Goal: Task Accomplishment & Management: Use online tool/utility

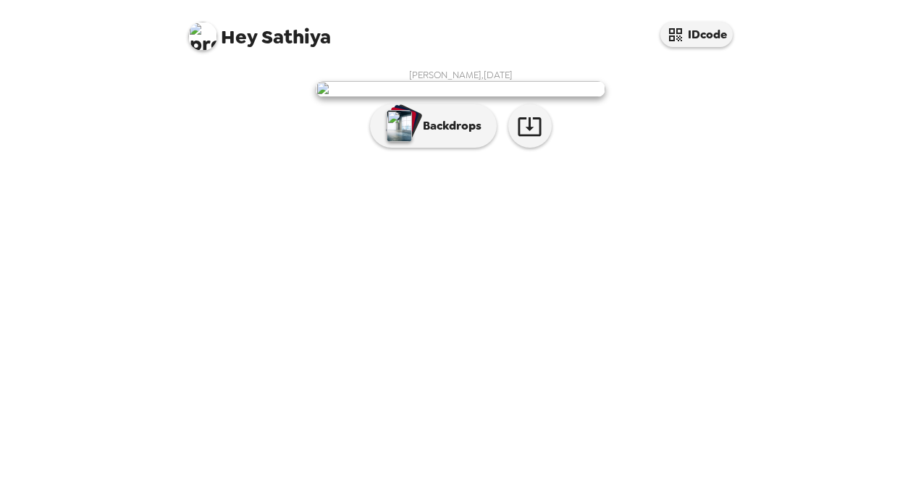
scroll to position [35, 0]
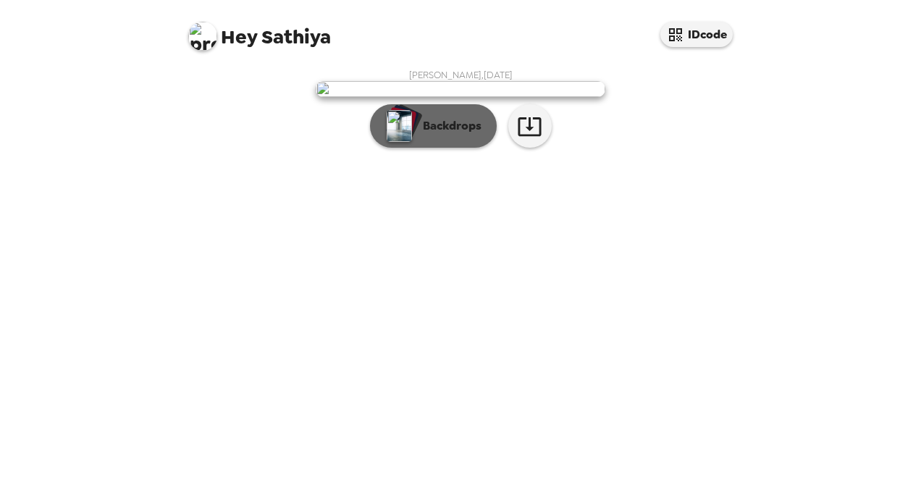
click at [423, 148] on button "Backdrops" at bounding box center [433, 125] width 127 height 43
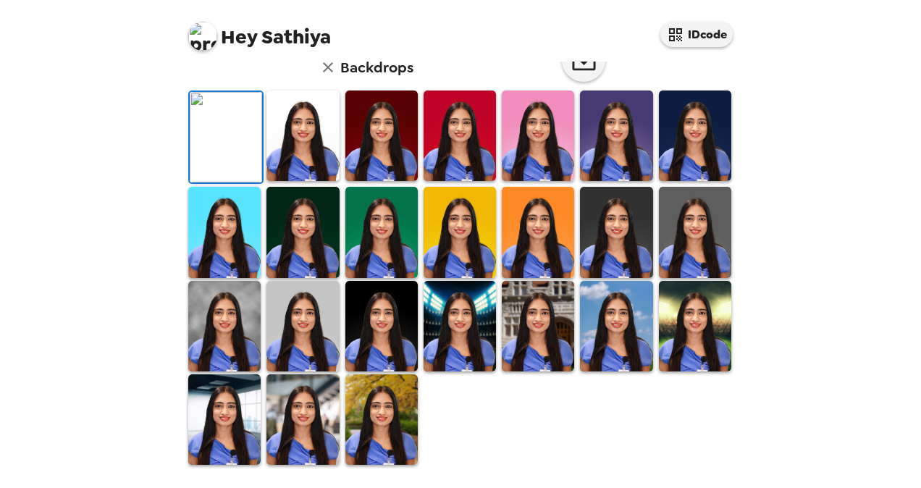
scroll to position [384, 0]
click at [297, 161] on img at bounding box center [302, 135] width 72 height 90
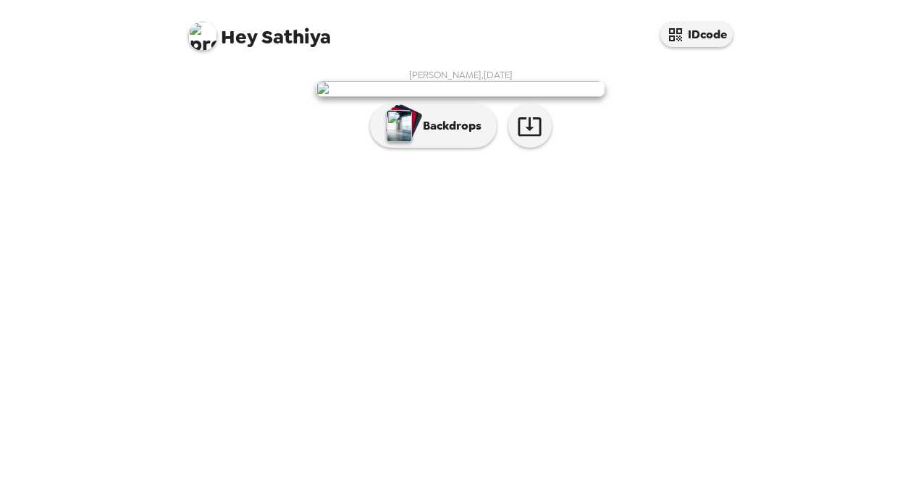
scroll to position [35, 0]
click at [524, 139] on icon "button" at bounding box center [529, 126] width 25 height 25
